Goal: Task Accomplishment & Management: Manage account settings

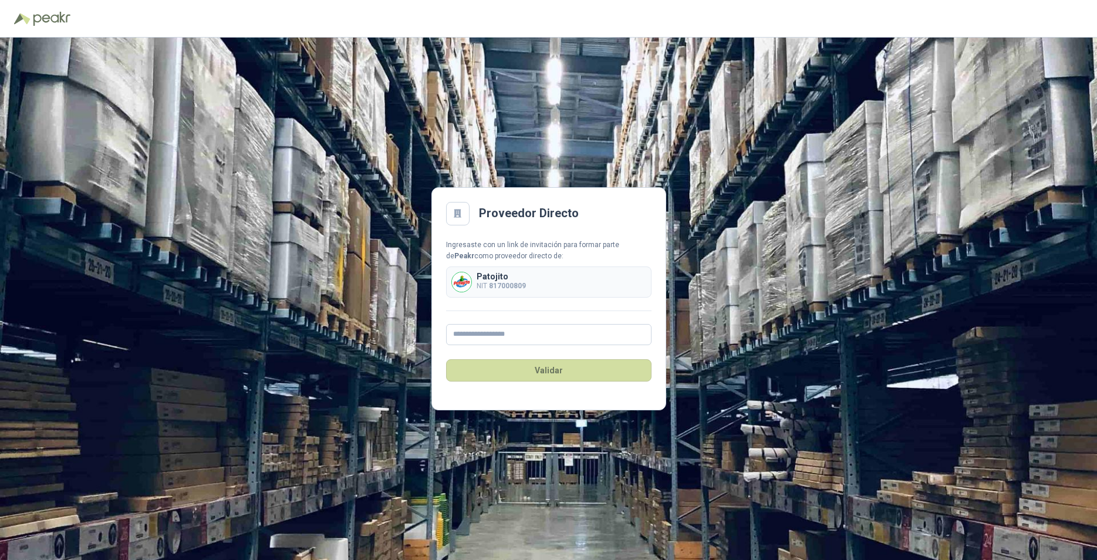
click at [493, 279] on p "Patojito" at bounding box center [500, 276] width 49 height 8
click at [513, 334] on input "text" at bounding box center [548, 334] width 205 height 21
click at [492, 285] on b "817000809" at bounding box center [507, 286] width 37 height 8
click at [498, 333] on input "text" at bounding box center [548, 334] width 205 height 21
click at [563, 332] on input "**********" at bounding box center [548, 334] width 205 height 21
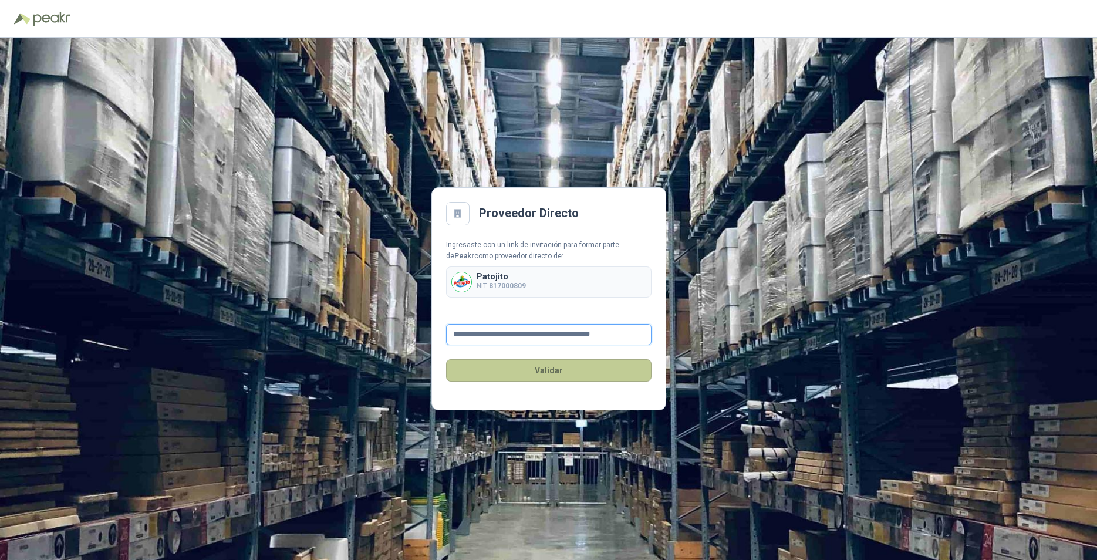
type input "**********"
click at [562, 368] on button "Validar" at bounding box center [548, 370] width 205 height 22
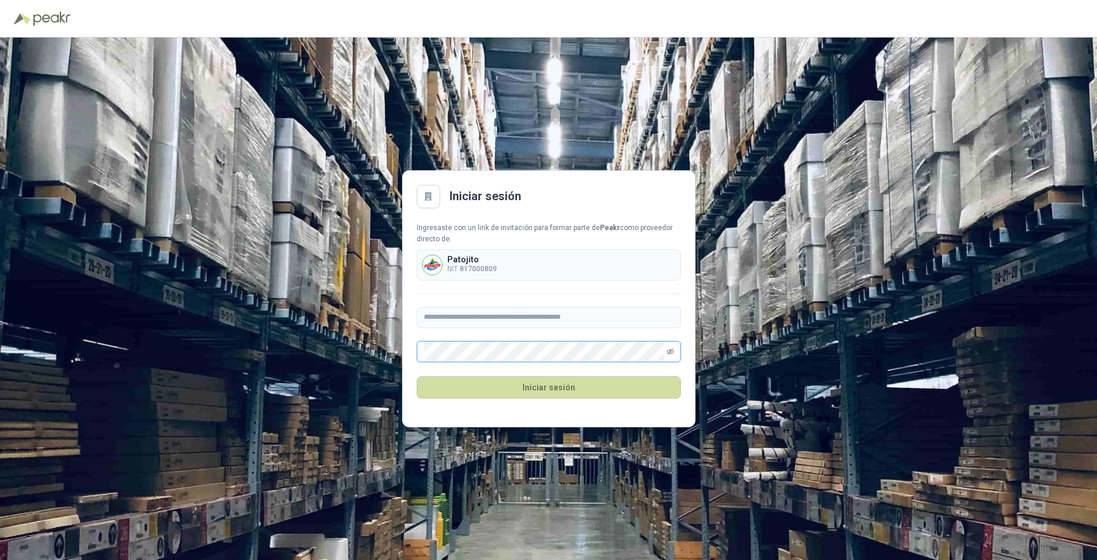
click at [668, 353] on icon "eye-invisible" at bounding box center [670, 351] width 7 height 7
click at [623, 380] on button "Iniciar sesión" at bounding box center [549, 387] width 264 height 22
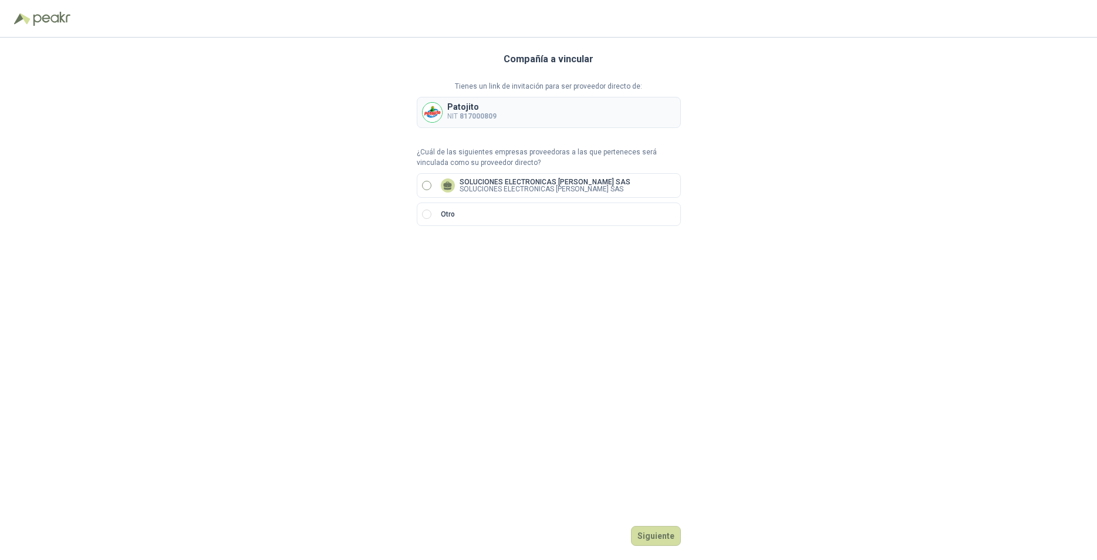
click at [497, 182] on p "SOLUCIONES ELECTRONICAS [PERSON_NAME] SAS" at bounding box center [544, 181] width 171 height 7
click at [668, 540] on button "Siguiente" at bounding box center [656, 536] width 50 height 20
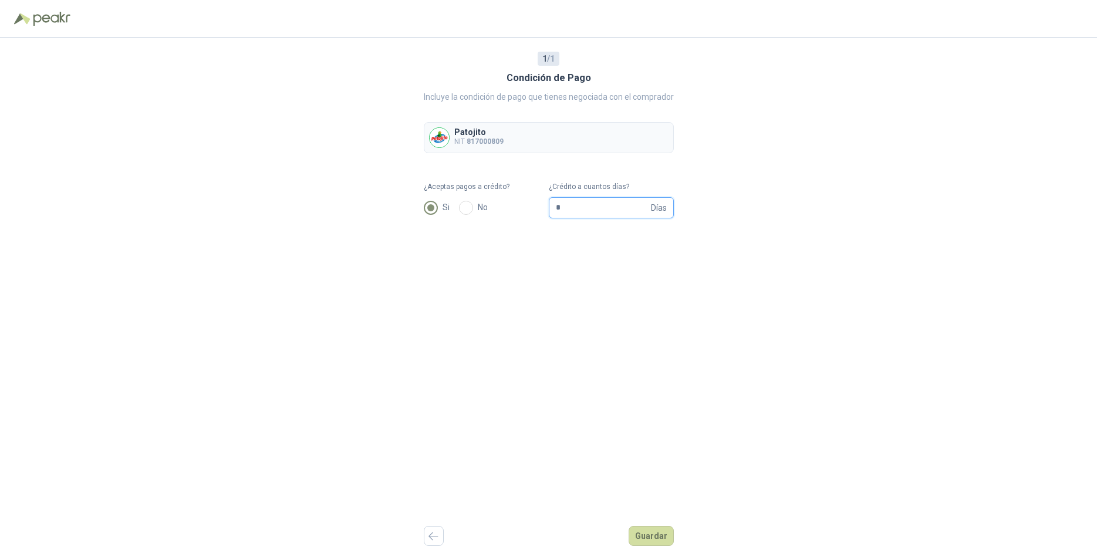
drag, startPoint x: 571, startPoint y: 205, endPoint x: 549, endPoint y: 199, distance: 22.6
click at [556, 199] on input "*" at bounding box center [602, 208] width 93 height 20
type input "**"
click at [652, 538] on button "Guardar" at bounding box center [650, 536] width 45 height 20
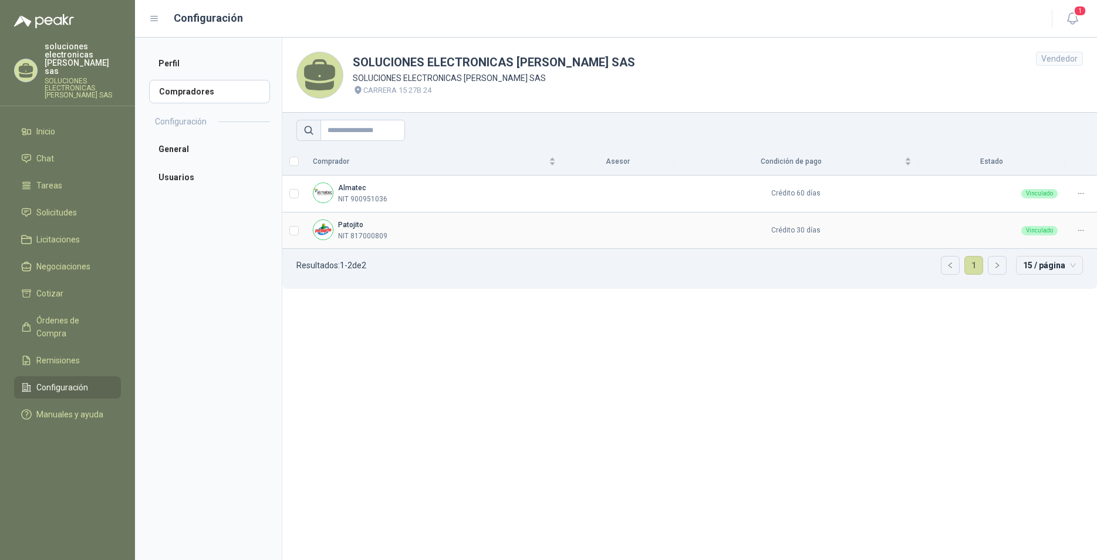
click at [324, 217] on td "Patojito NIT 817000809" at bounding box center [434, 230] width 257 height 37
click at [325, 231] on img at bounding box center [322, 229] width 19 height 19
click at [1079, 226] on icon at bounding box center [1080, 230] width 9 height 9
click at [1078, 191] on icon at bounding box center [1080, 193] width 9 height 9
click at [408, 404] on section "SOLUCIONES ELECTRONICAS [PERSON_NAME] SAS SOLUCIONES ELECTRONICAS [PERSON_NAME]…" at bounding box center [689, 299] width 815 height 522
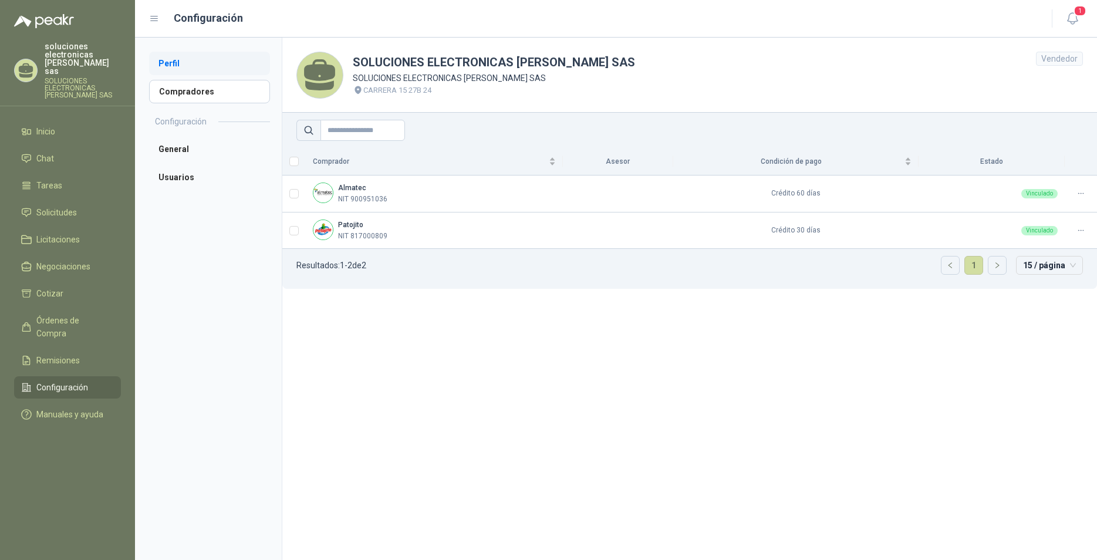
click at [185, 70] on li "Perfil" at bounding box center [209, 63] width 121 height 23
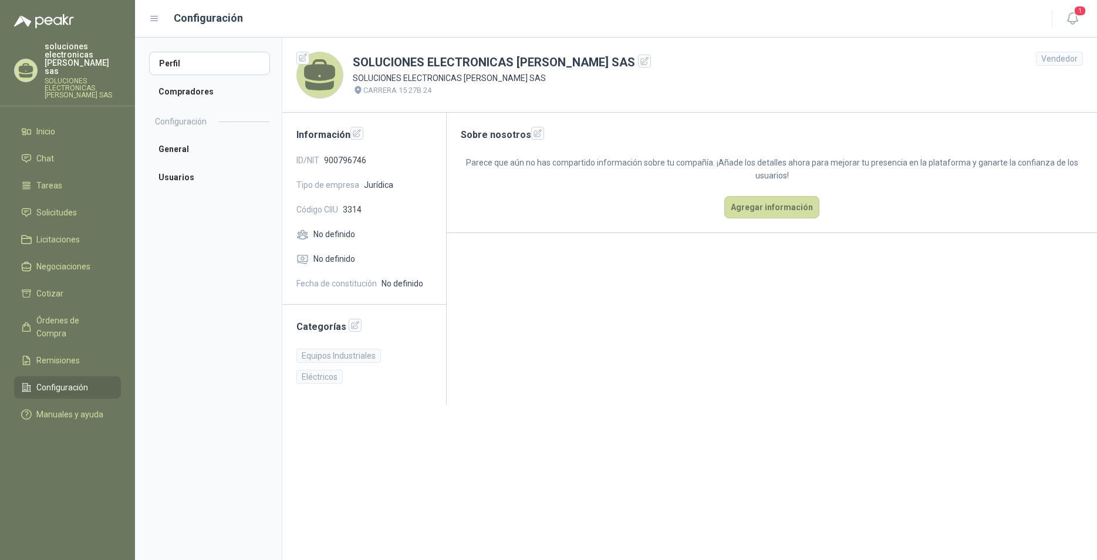
click at [636, 89] on header "SOLUCIONES ELECTRONICAS [PERSON_NAME] SAS SOLUCIONES ELECTRONICAS [PERSON_NAME]…" at bounding box center [689, 75] width 814 height 75
click at [189, 65] on li "Perfil" at bounding box center [209, 63] width 121 height 23
click at [1074, 11] on span "1" at bounding box center [1079, 10] width 13 height 11
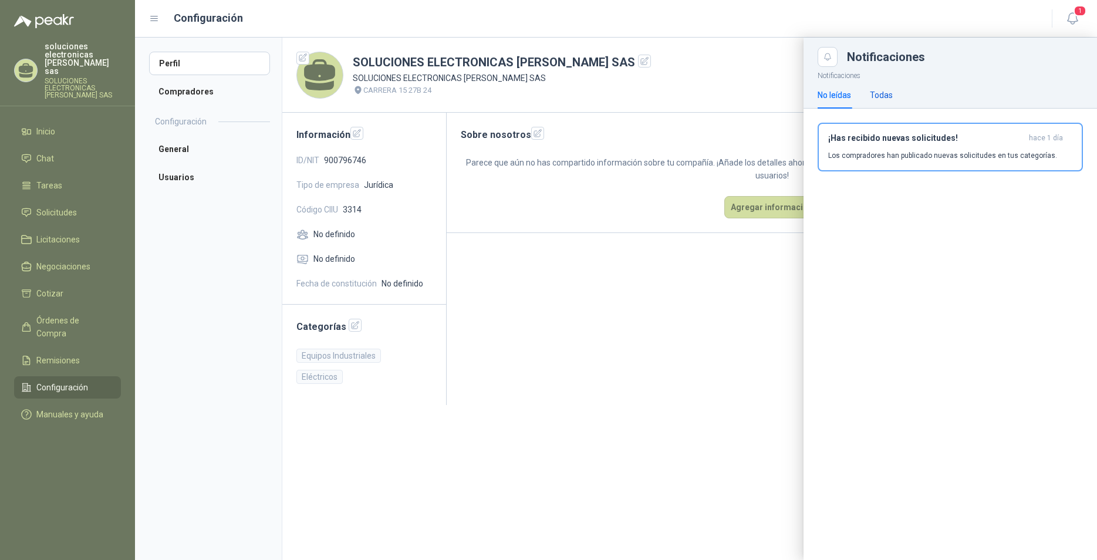
click at [876, 93] on div "Todas" at bounding box center [881, 95] width 23 height 13
click at [830, 99] on div "No leídas" at bounding box center [833, 95] width 33 height 13
click at [657, 98] on div at bounding box center [616, 299] width 962 height 522
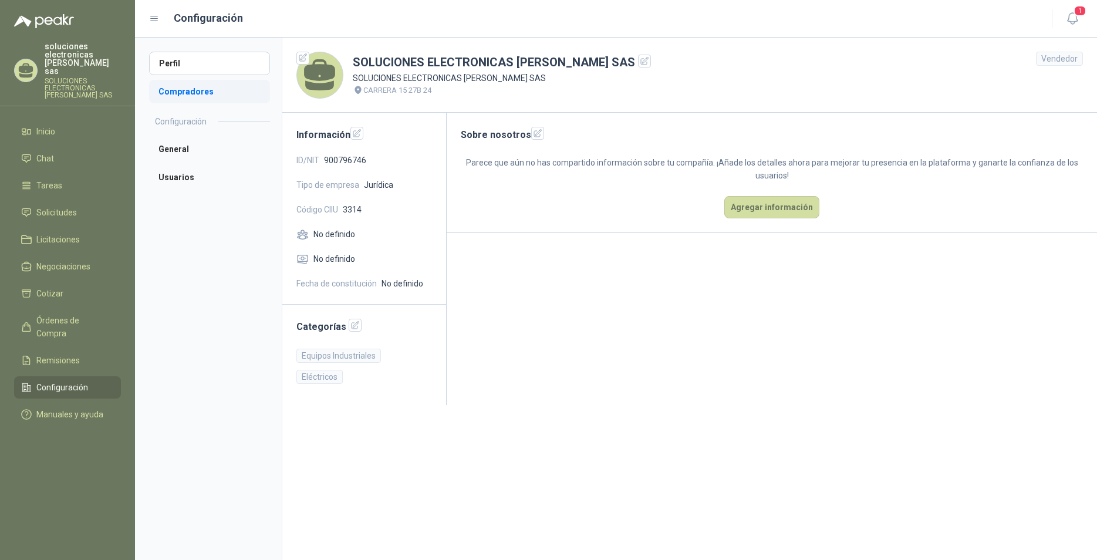
click at [198, 102] on li "Compradores" at bounding box center [209, 91] width 121 height 23
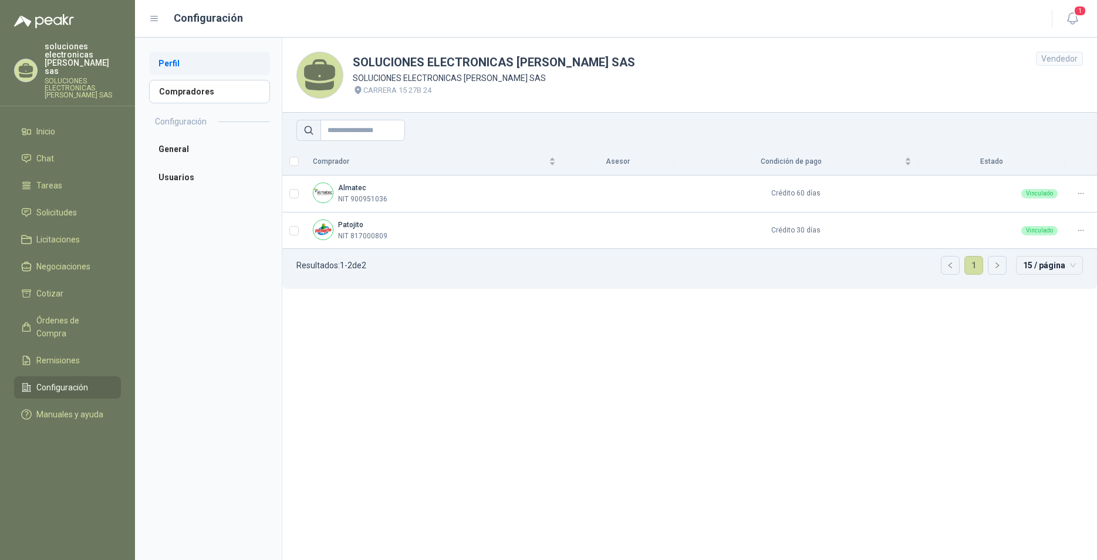
click at [185, 68] on li "Perfil" at bounding box center [209, 63] width 121 height 23
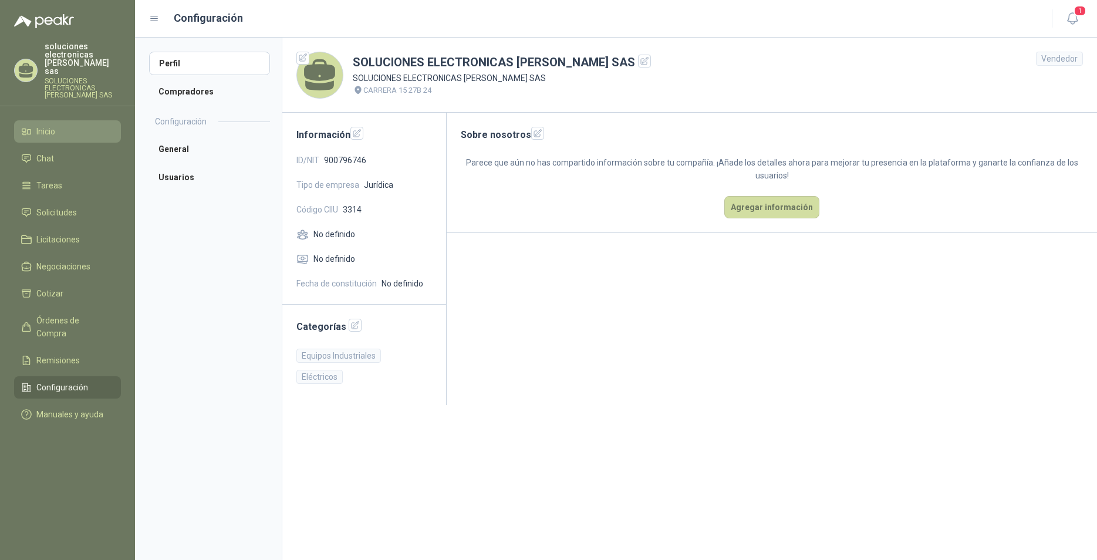
click at [40, 120] on link "Inicio" at bounding box center [67, 131] width 107 height 22
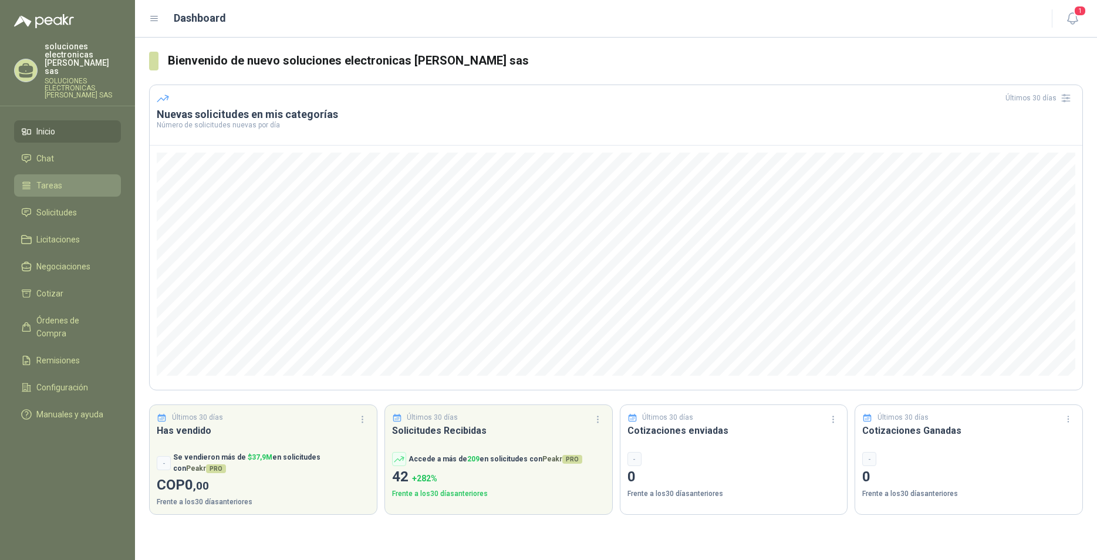
click at [40, 179] on span "Tareas" at bounding box center [49, 185] width 26 height 13
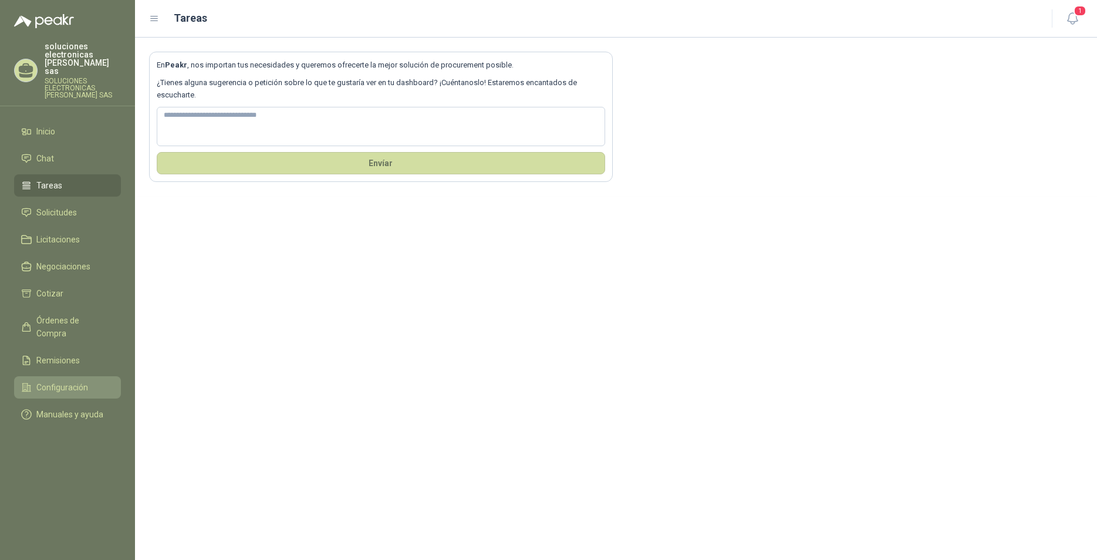
click at [45, 376] on link "Configuración" at bounding box center [67, 387] width 107 height 22
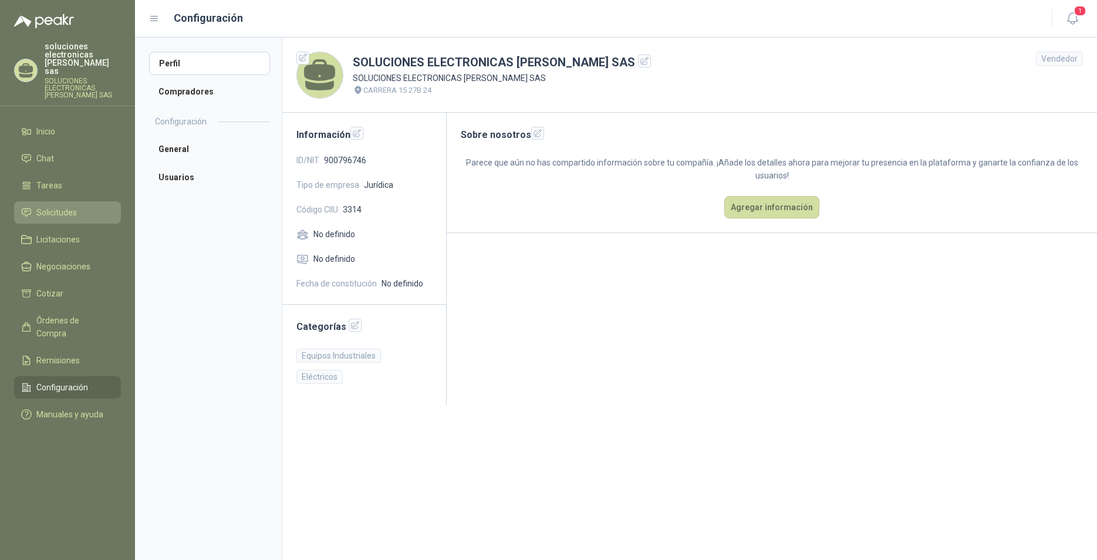
click at [59, 206] on span "Solicitudes" at bounding box center [56, 212] width 40 height 13
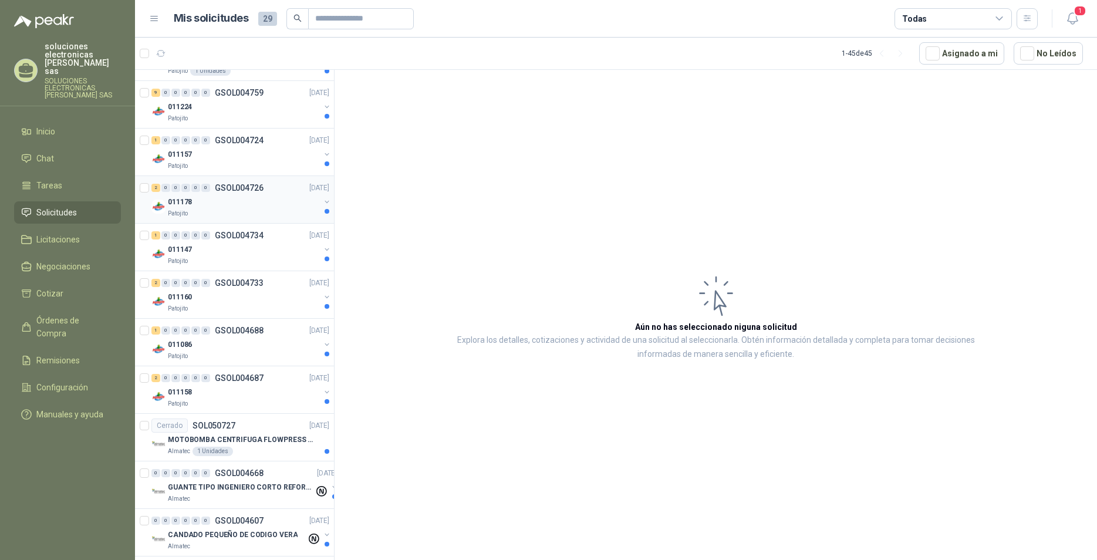
scroll to position [778, 0]
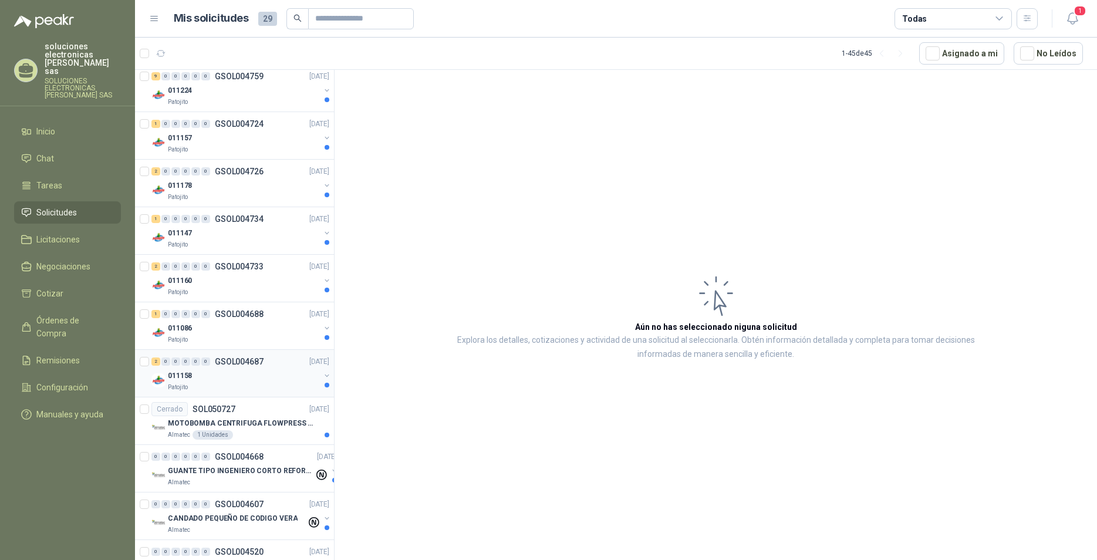
click at [220, 359] on p "GSOL004687" at bounding box center [239, 361] width 49 height 8
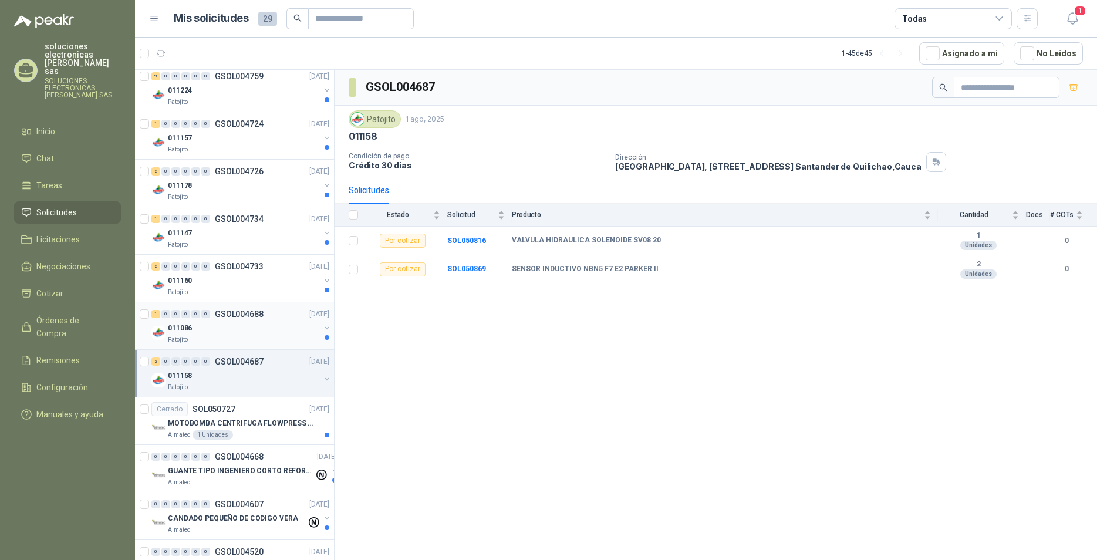
click at [235, 331] on div "011086" at bounding box center [244, 328] width 152 height 14
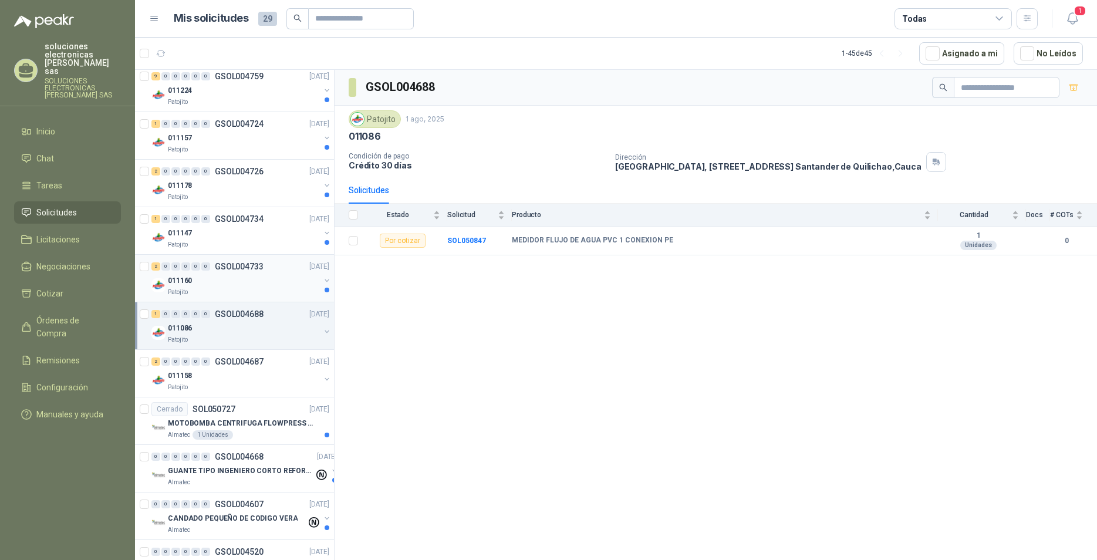
click at [228, 283] on div "011160" at bounding box center [244, 280] width 152 height 14
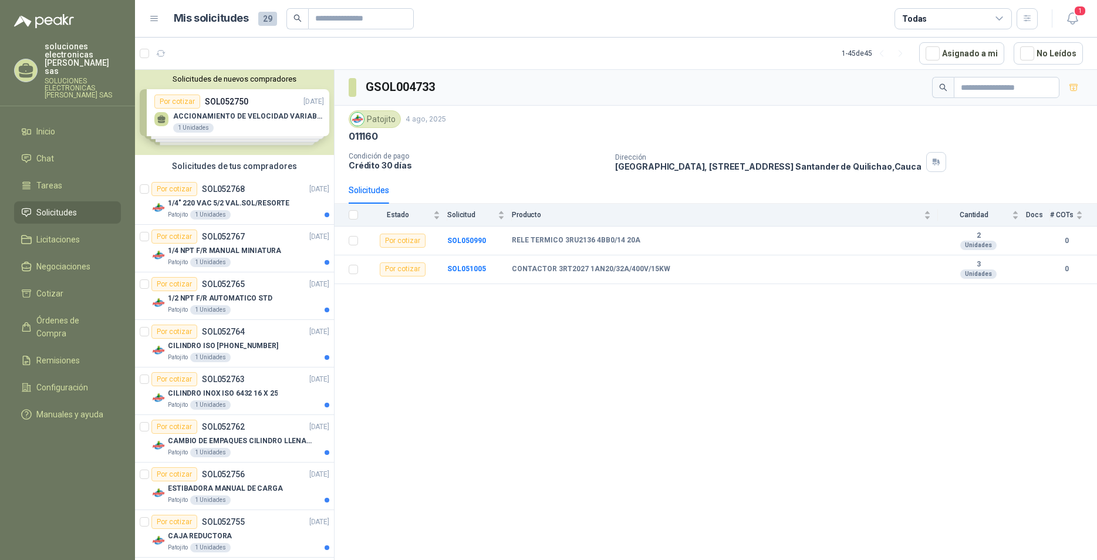
click at [245, 243] on div "1/4 NPT F/R MANUAL MINIATURA" at bounding box center [248, 250] width 161 height 14
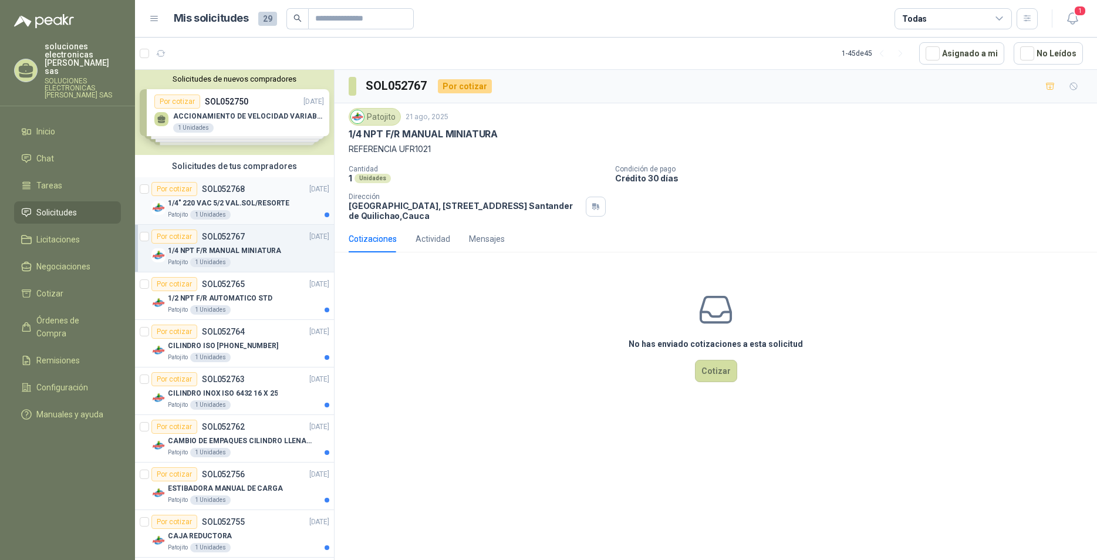
click at [263, 214] on div "Patojito 1 Unidades" at bounding box center [248, 214] width 161 height 9
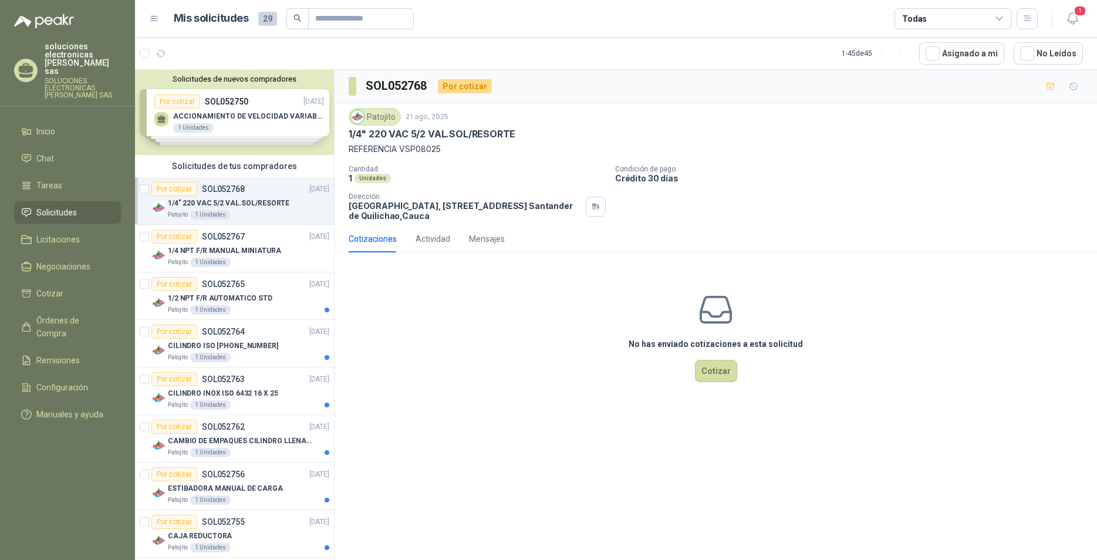
click at [868, 443] on div "SOL052768 Por cotizar Patojito [DATE] 1/4" 220 VAC 5/2 VAL.SOL/RESORTE REFERENC…" at bounding box center [715, 317] width 762 height 494
click at [193, 125] on div "Solicitudes de nuevos compradores Por cotizar SOL052750 [DATE] ACCIONAMIENTO DE…" at bounding box center [234, 112] width 199 height 85
